Goal: Transaction & Acquisition: Download file/media

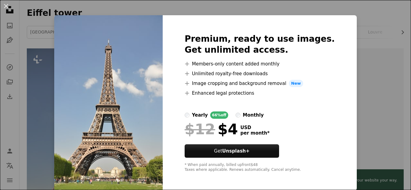
scroll to position [5, 0]
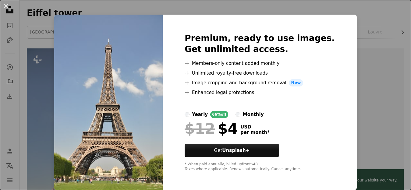
click at [356, 61] on div "An X shape Premium, ready to use images. Get unlimited access. A plus sign Memb…" at bounding box center [205, 95] width 411 height 190
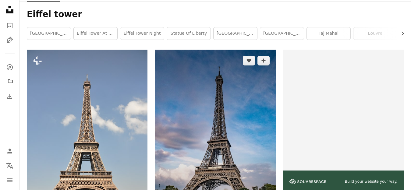
scroll to position [104, 0]
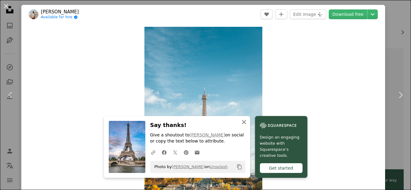
click at [246, 123] on icon "button" at bounding box center [244, 122] width 4 height 4
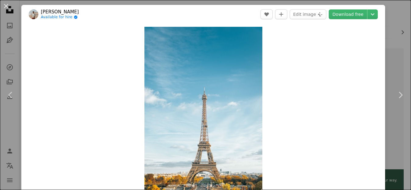
click at [390, 26] on div "An X shape Chevron left Chevron right [PERSON_NAME] Available for hire A checkm…" at bounding box center [205, 95] width 411 height 190
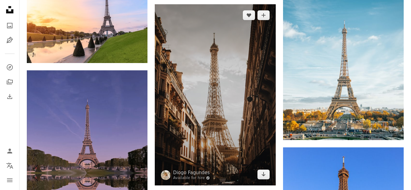
scroll to position [352, 0]
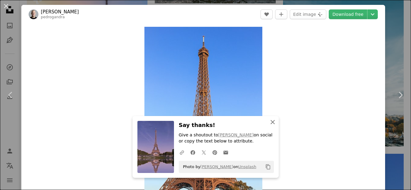
click at [272, 121] on icon "An X shape" at bounding box center [272, 121] width 7 height 7
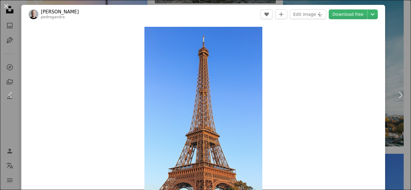
click at [389, 76] on div "An X shape Chevron left Chevron right An X shape Close Say thanks! Give a shout…" at bounding box center [205, 95] width 411 height 190
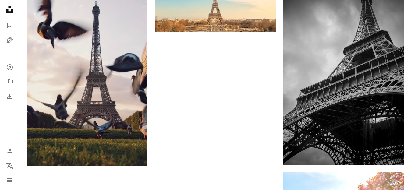
scroll to position [1025, 0]
